Goal: Manage account settings

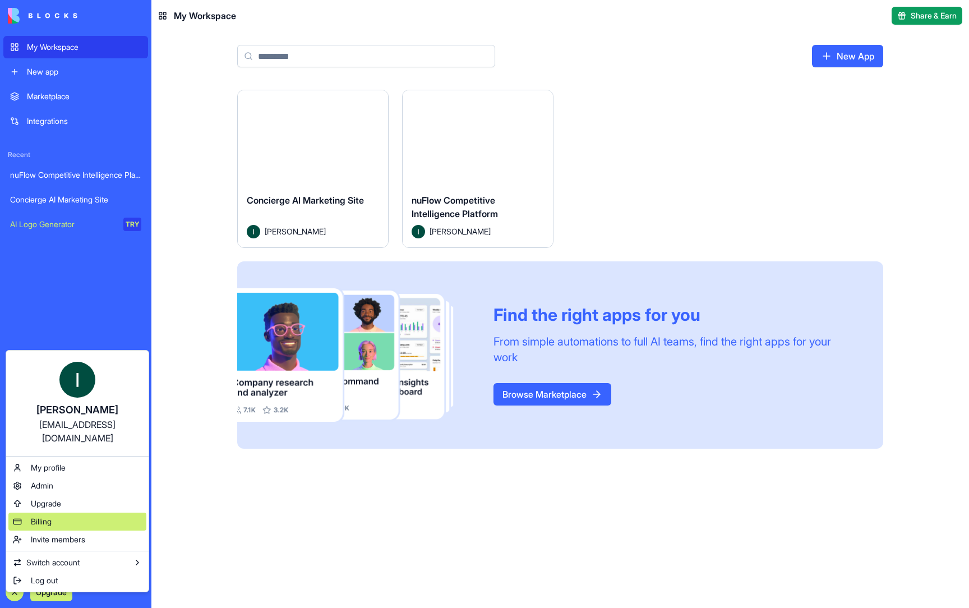
click at [66, 513] on div "Billing" at bounding box center [77, 522] width 138 height 18
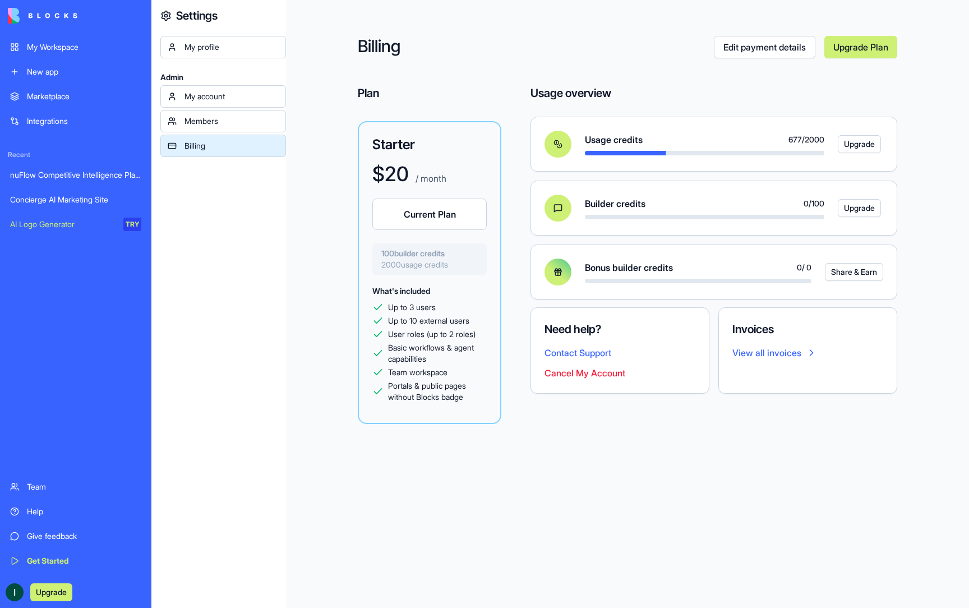
click at [448, 217] on button "Current Plan" at bounding box center [429, 214] width 114 height 31
click at [416, 218] on button "Current Plan" at bounding box center [429, 214] width 114 height 31
click at [439, 219] on button "Current Plan" at bounding box center [429, 214] width 114 height 31
click at [229, 145] on div "Billing" at bounding box center [232, 145] width 94 height 11
click at [763, 47] on link "Edit payment details" at bounding box center [765, 47] width 102 height 22
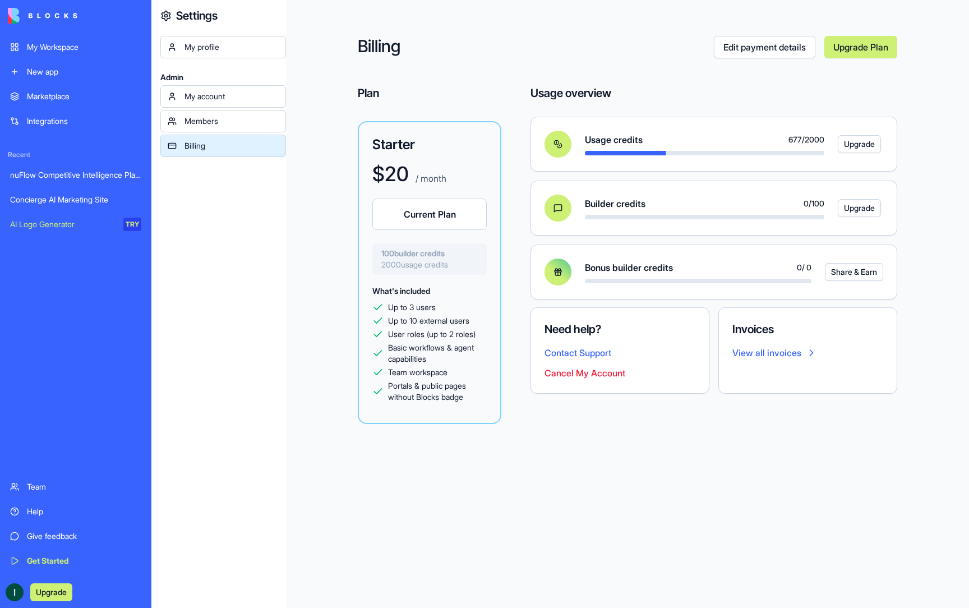
click at [211, 141] on div "Billing" at bounding box center [232, 145] width 94 height 11
click at [750, 49] on link "Edit payment details" at bounding box center [765, 47] width 102 height 22
